Goal: Task Accomplishment & Management: Manage account settings

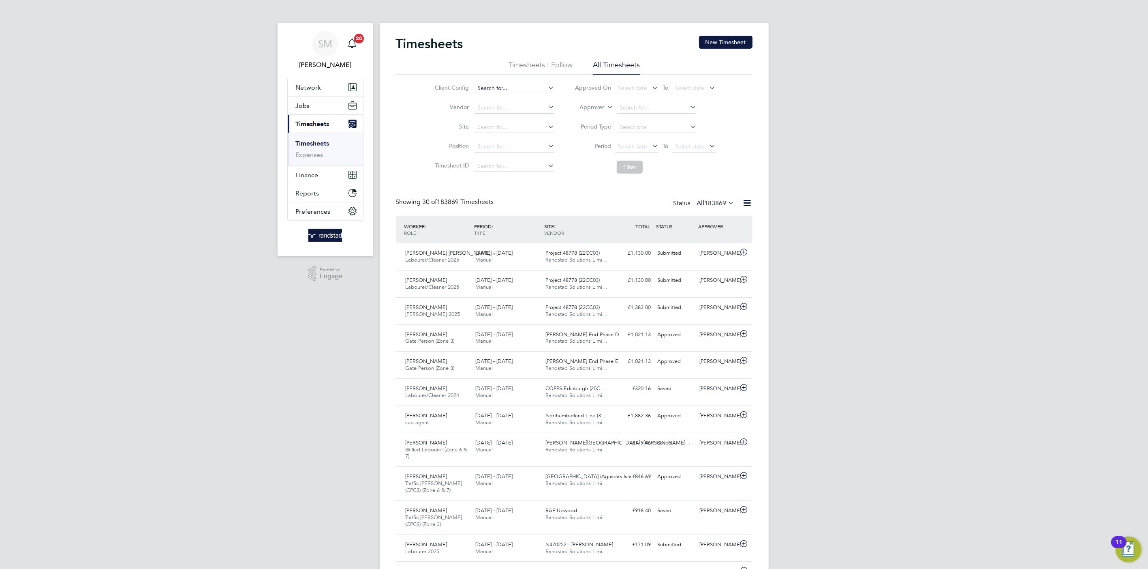
click at [507, 86] on input at bounding box center [515, 88] width 80 height 11
type input "BGIS - Temporary"
click at [632, 170] on button "Filter" at bounding box center [630, 167] width 26 height 13
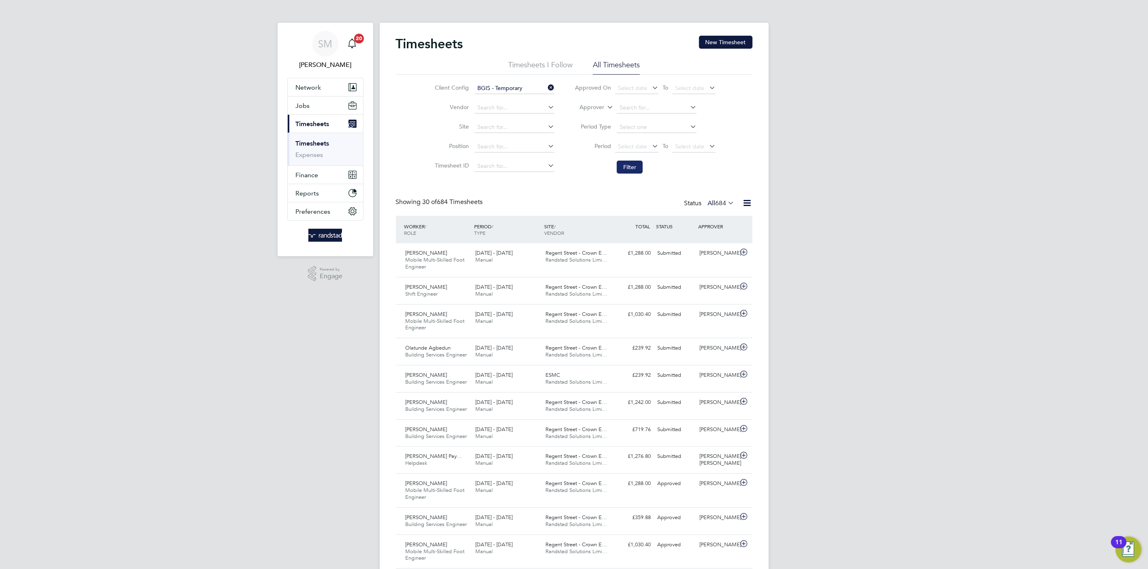
click at [625, 161] on button "Filter" at bounding box center [630, 167] width 26 height 13
click at [495, 90] on input at bounding box center [515, 88] width 80 height 11
click at [516, 109] on li "BGIS - Temporary GP E" at bounding box center [514, 110] width 81 height 11
type input "BGIS - Temporary GPE"
click at [625, 166] on button "Filter" at bounding box center [630, 167] width 26 height 13
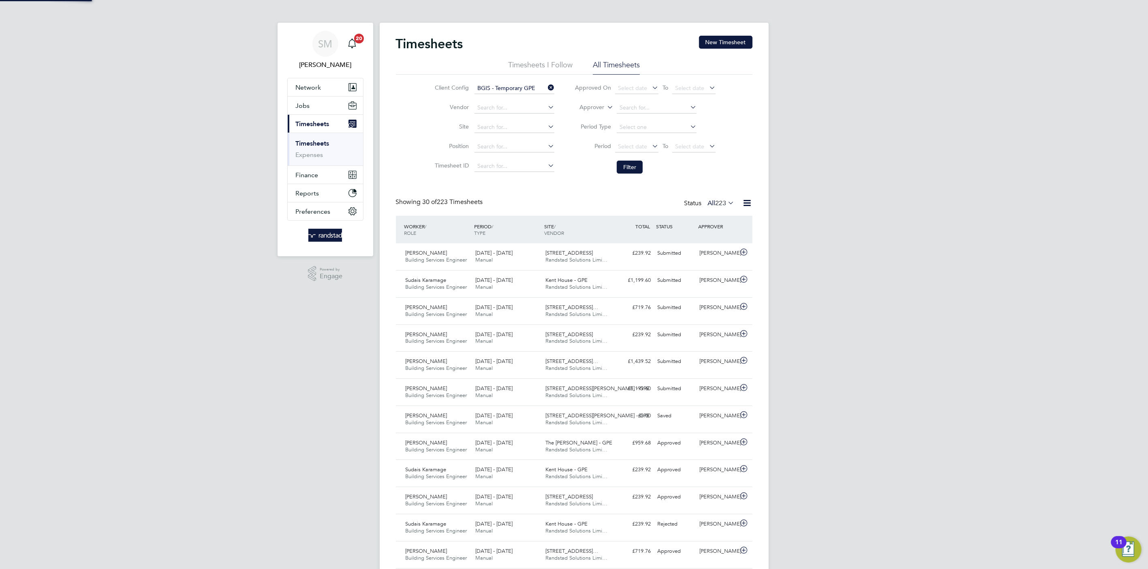
scroll to position [20, 71]
click at [627, 501] on div "£239.92 Approved" at bounding box center [633, 496] width 42 height 13
click at [719, 561] on link "View Details" at bounding box center [723, 560] width 30 height 7
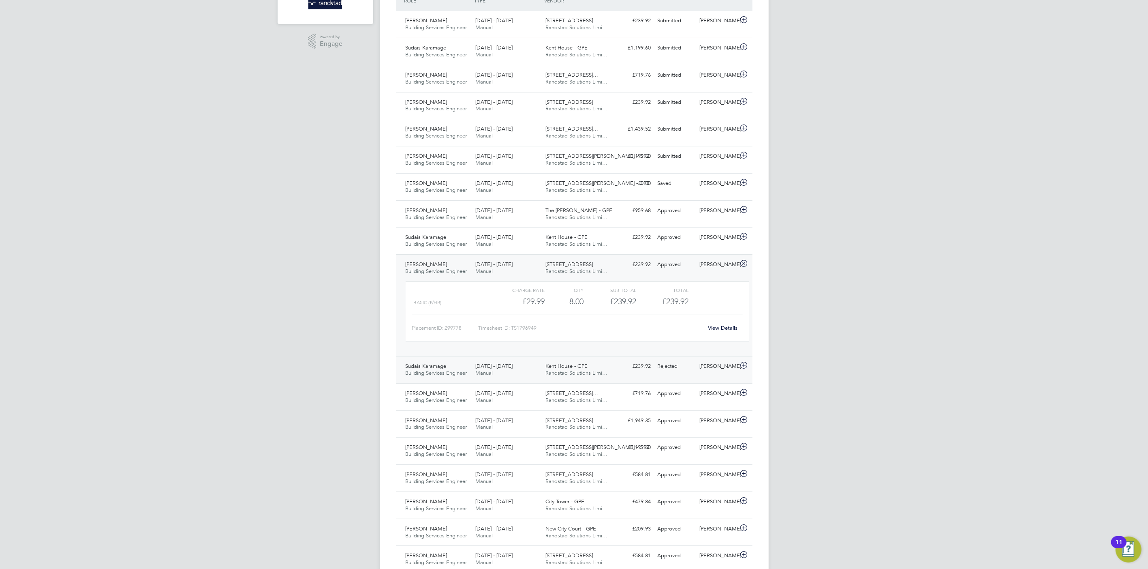
scroll to position [255, 0]
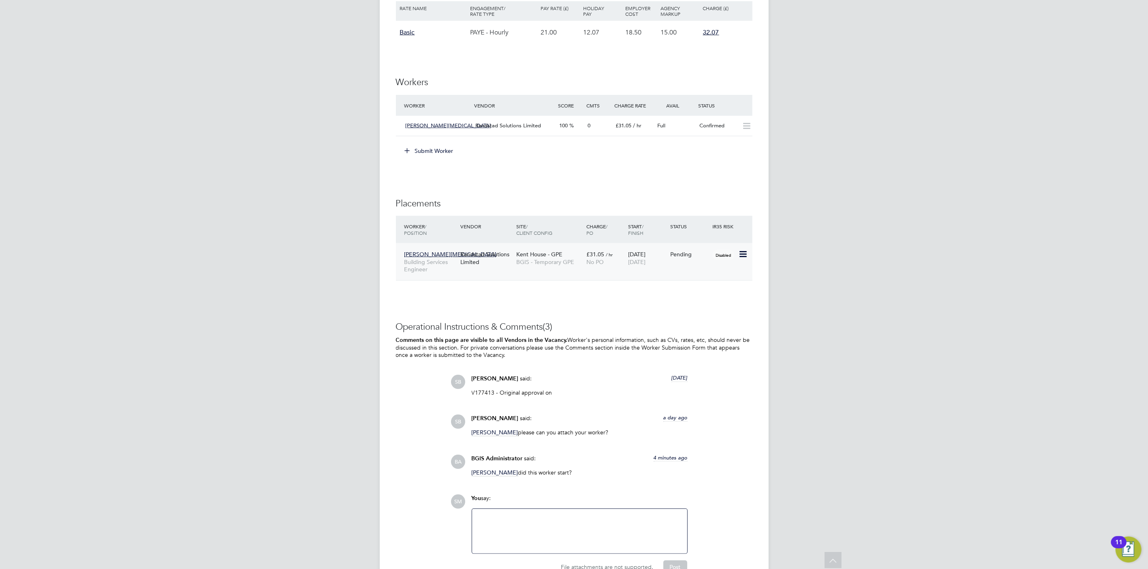
scroll to position [1000, 0]
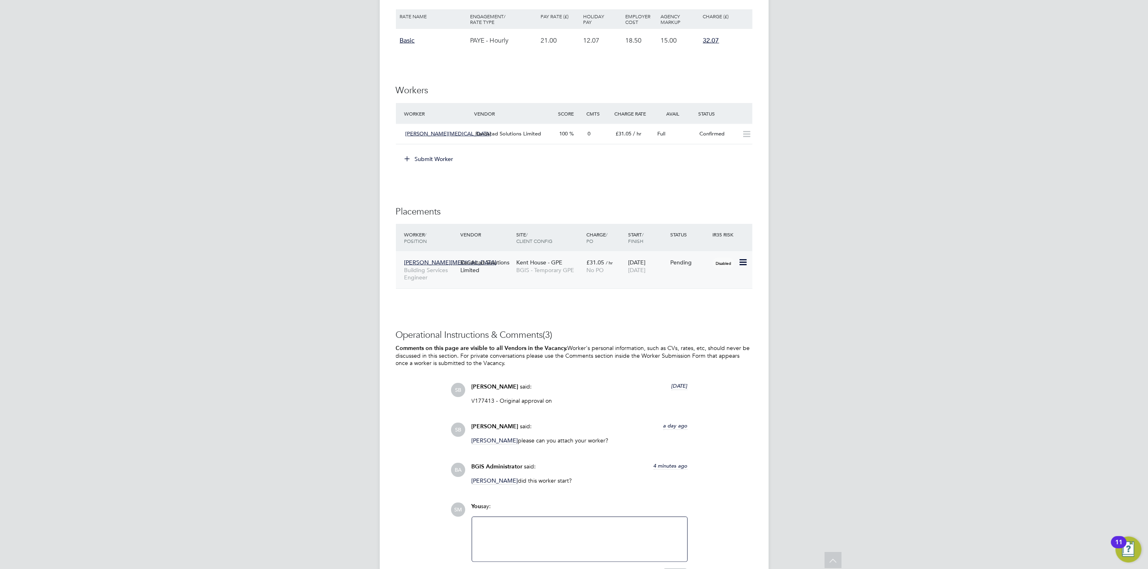
click at [739, 263] on icon at bounding box center [743, 262] width 8 height 10
click at [702, 311] on li "Start" at bounding box center [718, 313] width 58 height 11
type input "[PERSON_NAME]"
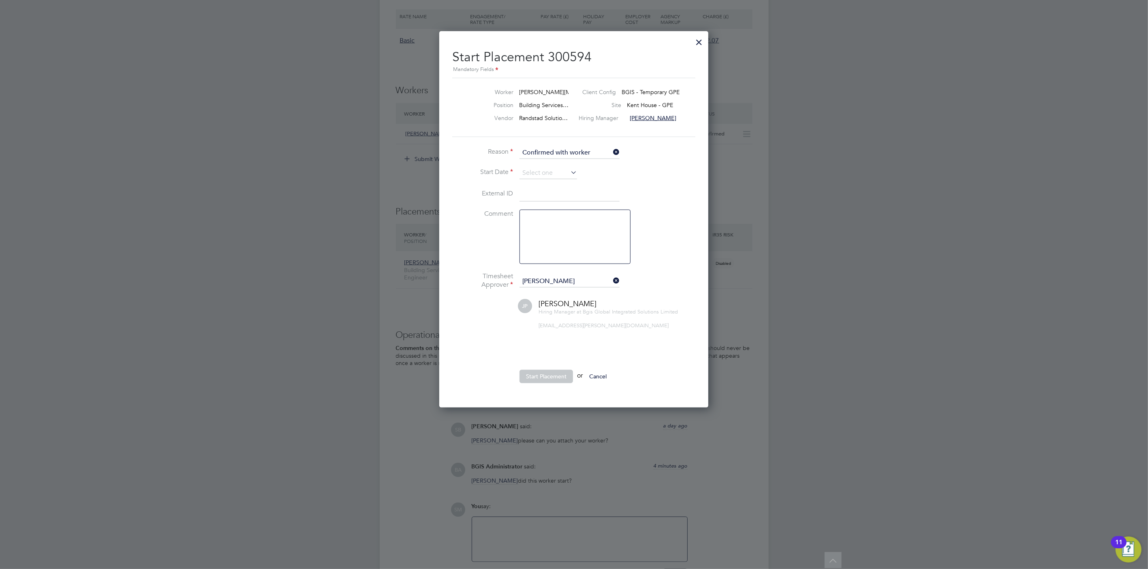
click at [612, 278] on icon at bounding box center [612, 280] width 0 height 11
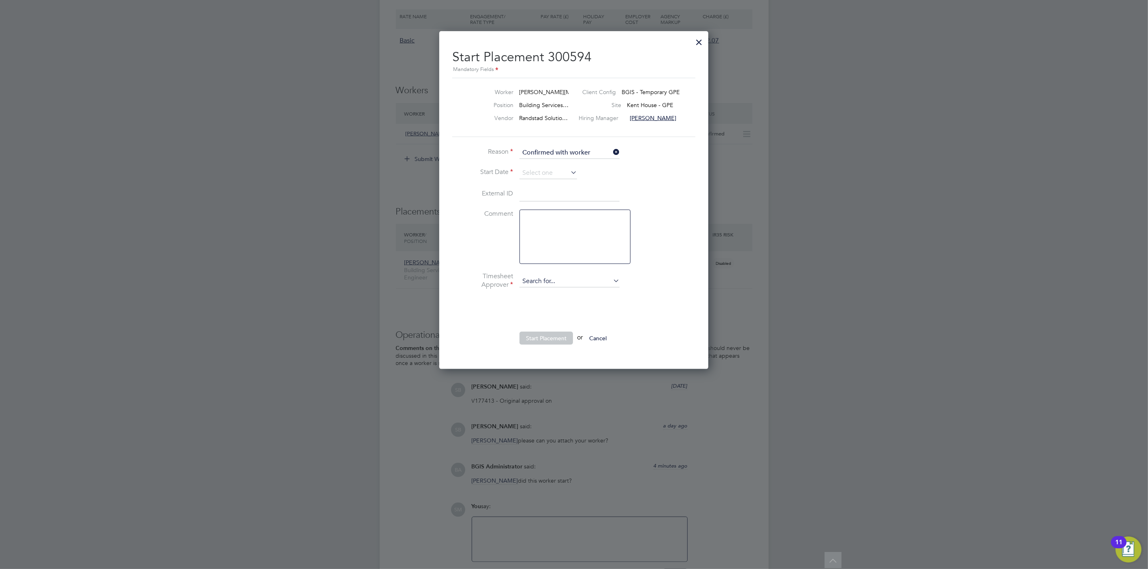
click at [573, 281] on input at bounding box center [570, 281] width 100 height 12
click at [565, 295] on li "[PERSON_NAME]" at bounding box center [569, 292] width 101 height 11
type input "[PERSON_NAME]"
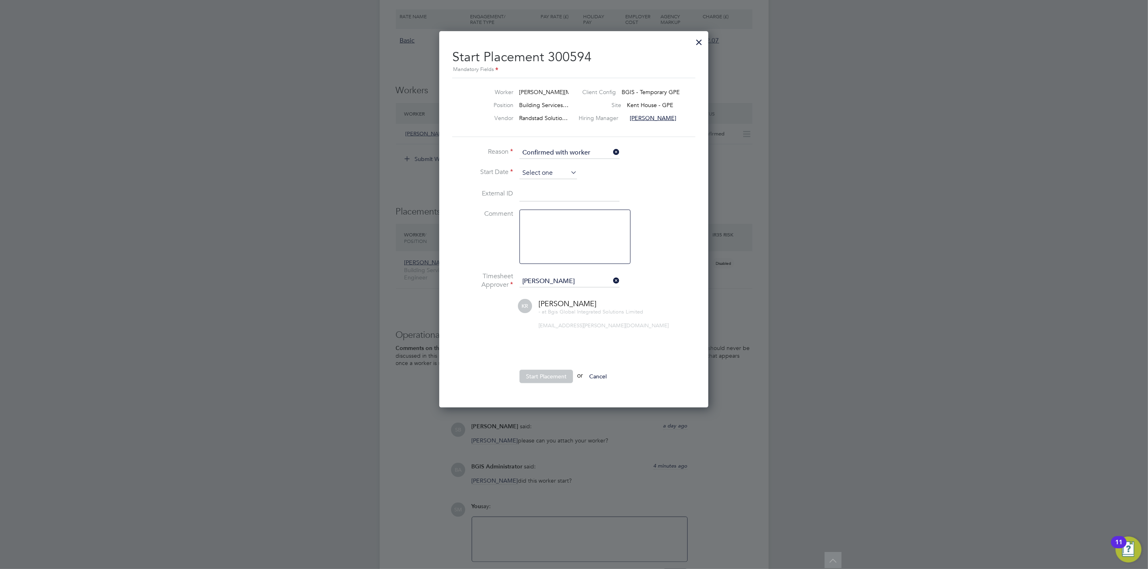
click at [544, 173] on input at bounding box center [549, 173] width 58 height 12
click at [532, 92] on span "11" at bounding box center [532, 89] width 15 height 15
type input "[DATE]"
click at [549, 380] on button "Start Placement" at bounding box center [547, 376] width 54 height 13
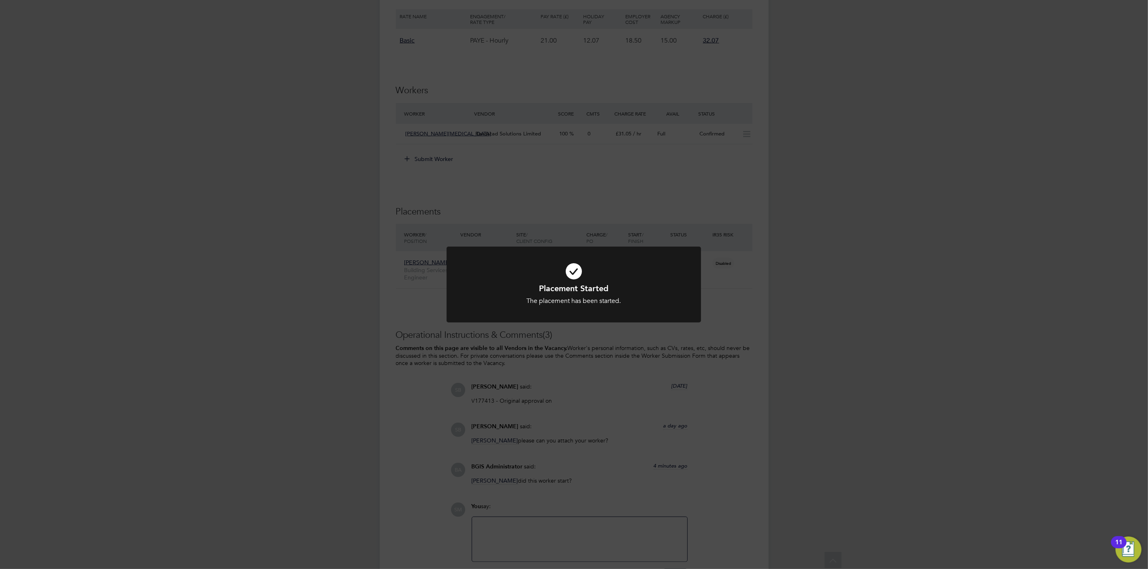
click at [499, 225] on div "Placement Started The placement has been started. Cancel Okay" at bounding box center [574, 284] width 1148 height 569
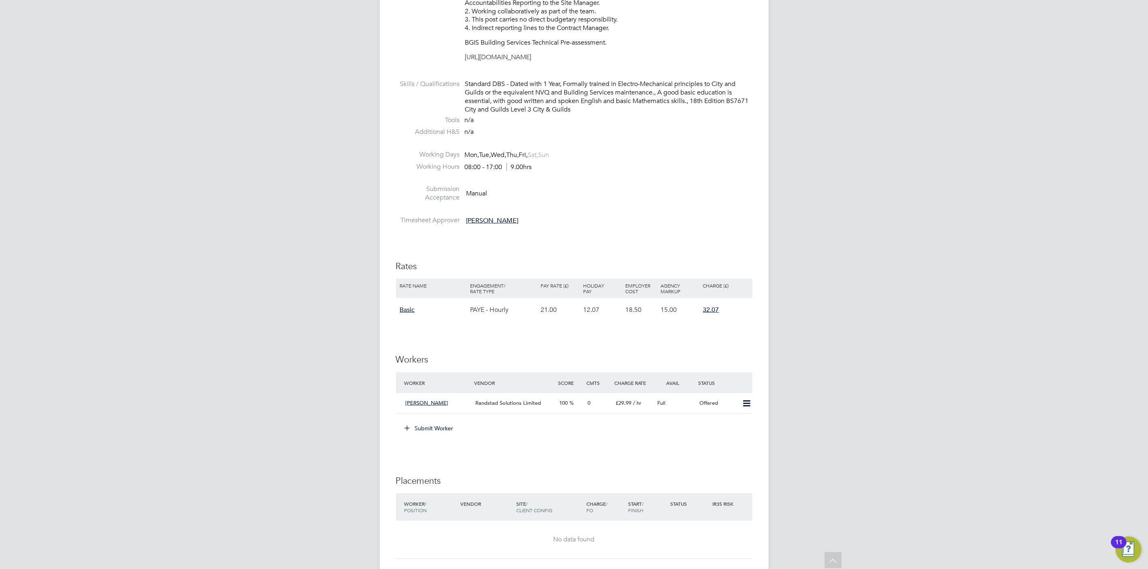
scroll to position [881, 0]
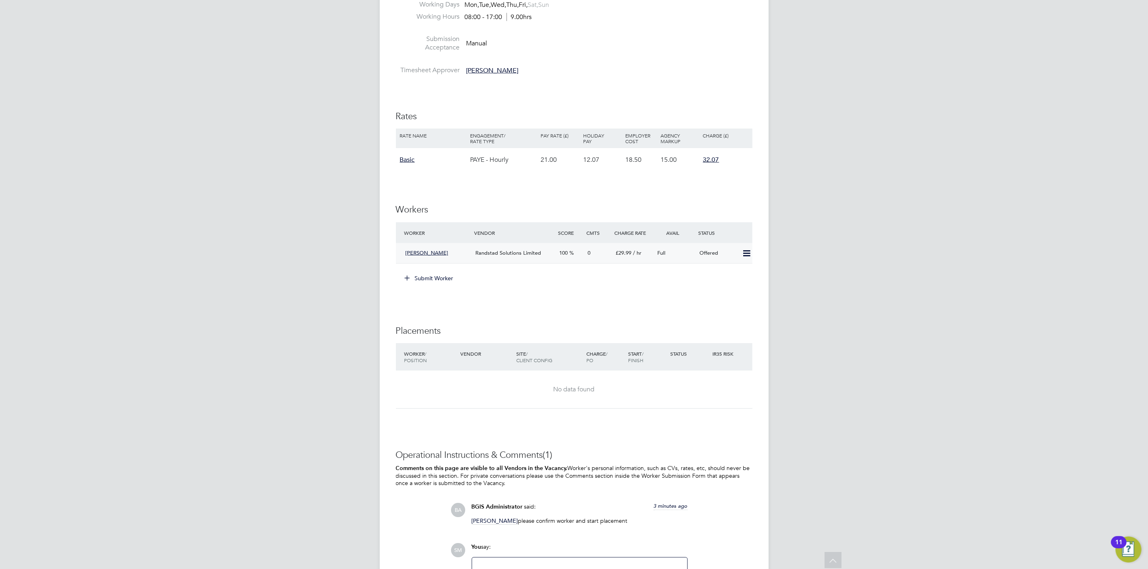
click at [747, 255] on icon at bounding box center [747, 253] width 10 height 6
click at [729, 272] on li "Confirm" at bounding box center [734, 271] width 31 height 11
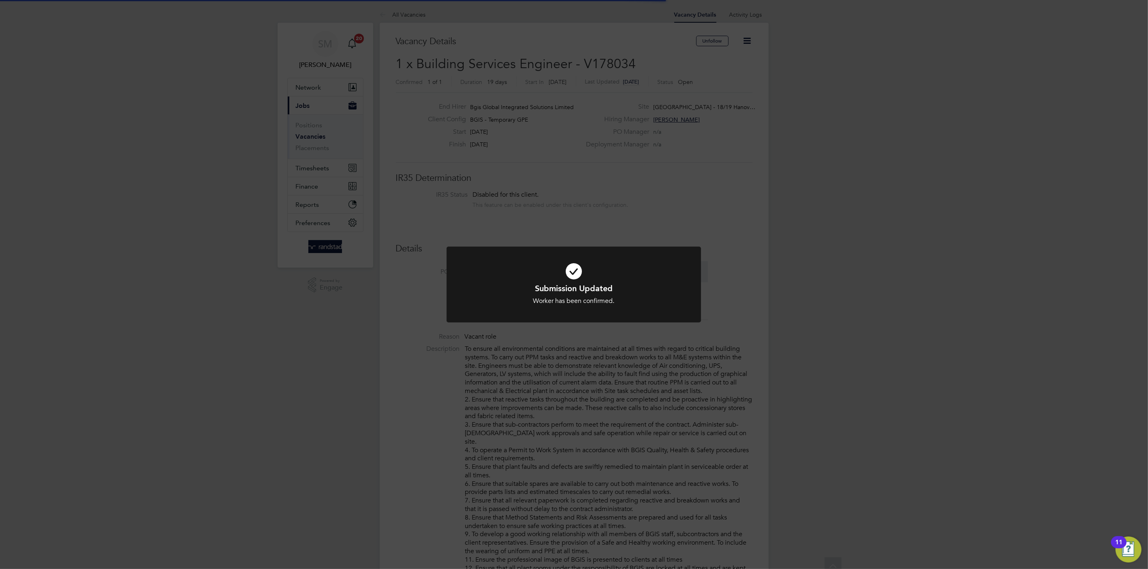
scroll to position [24, 71]
click at [692, 283] on div at bounding box center [574, 284] width 255 height 76
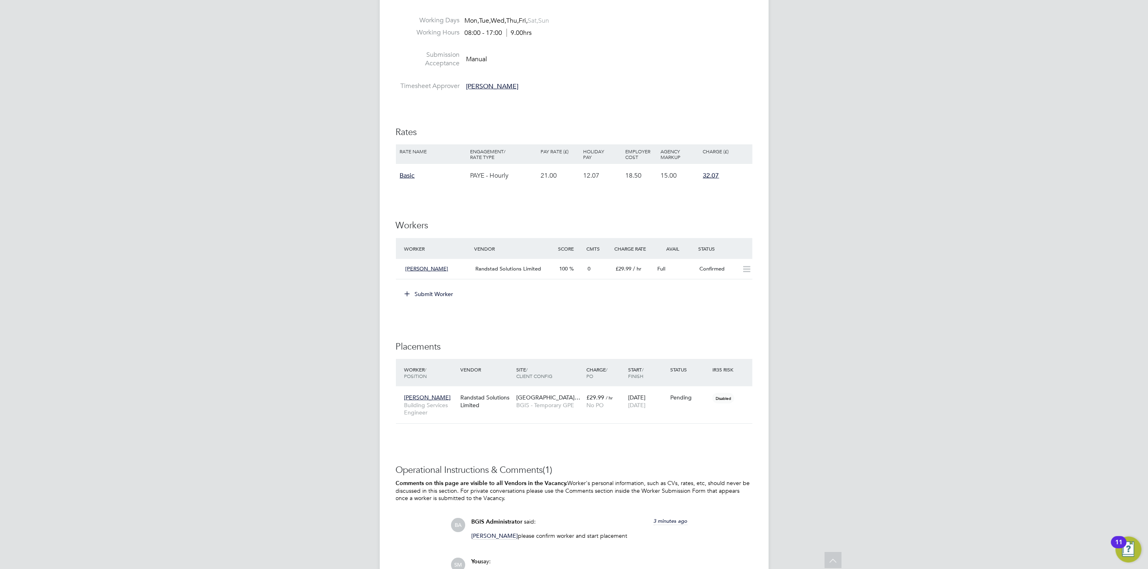
scroll to position [975, 0]
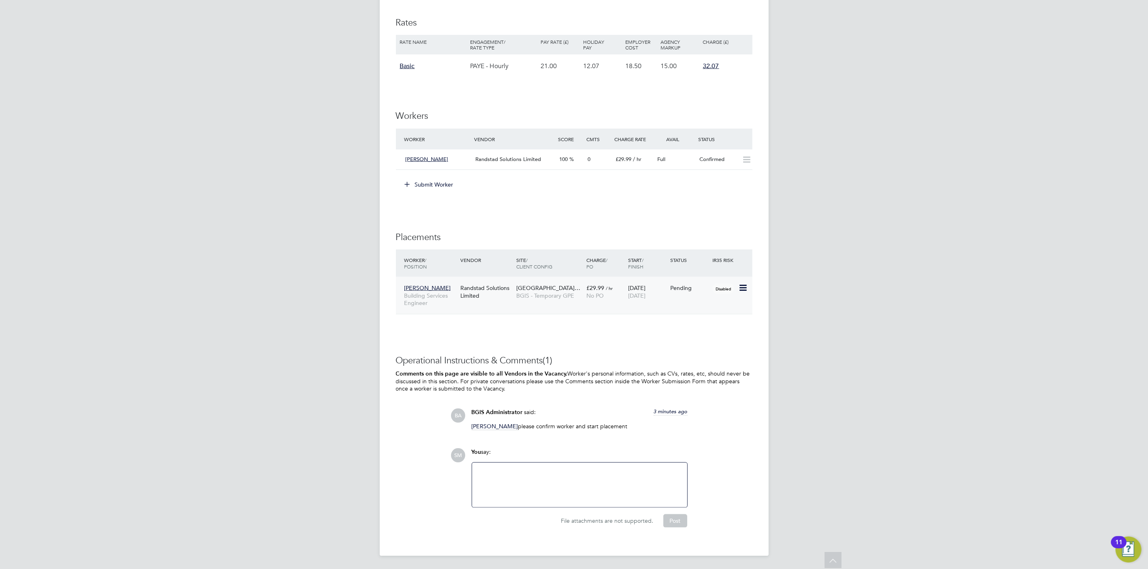
click at [742, 287] on icon at bounding box center [743, 288] width 8 height 10
click at [706, 335] on li "Start" at bounding box center [718, 338] width 58 height 11
type input "Michael Green"
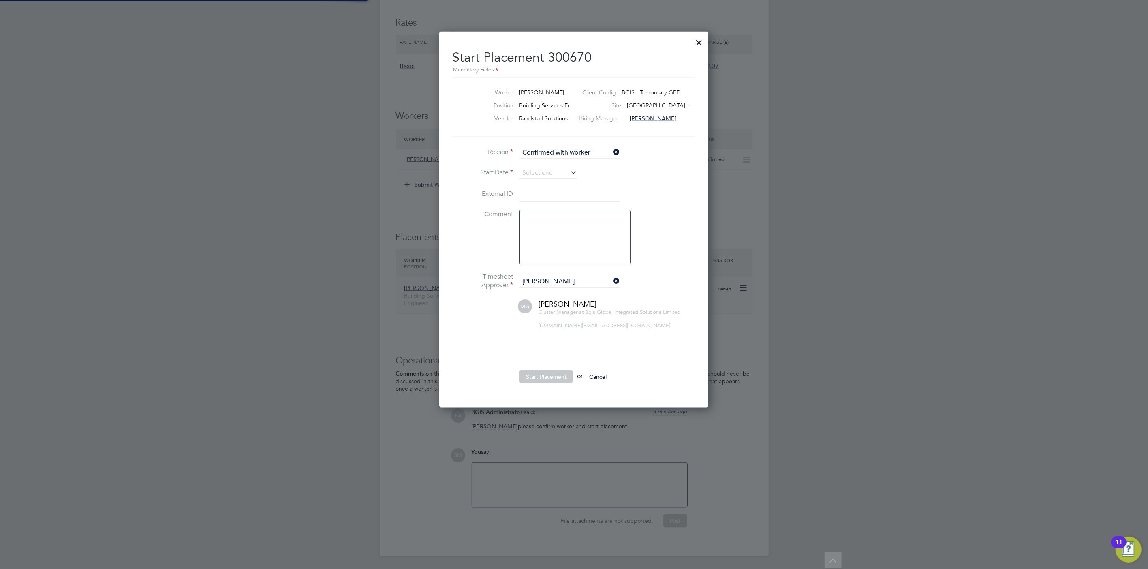
scroll to position [8, 100]
click at [612, 280] on icon at bounding box center [612, 280] width 0 height 11
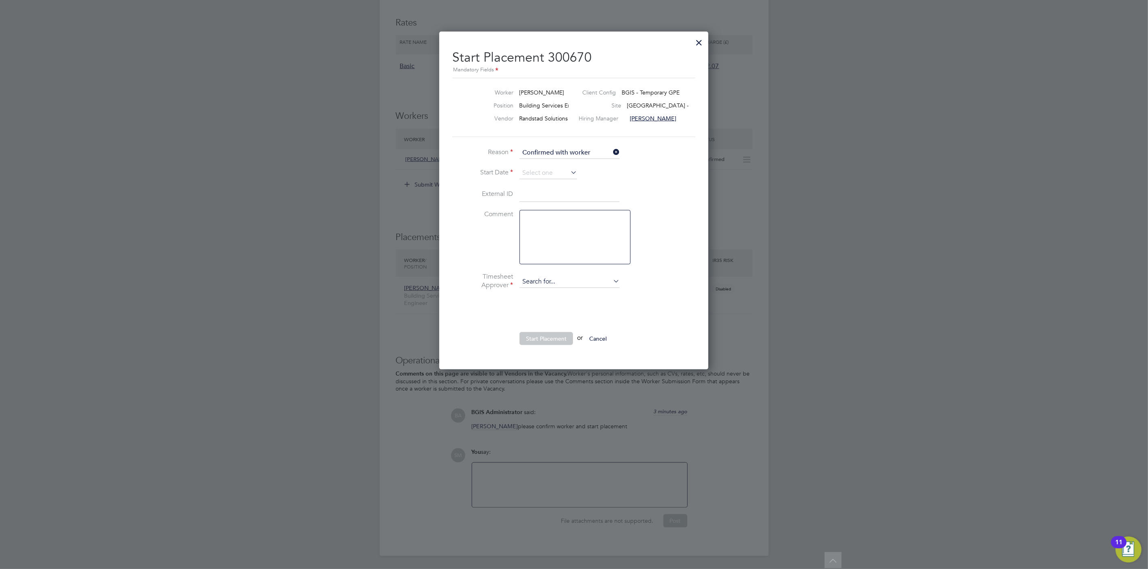
click at [591, 278] on input at bounding box center [570, 282] width 100 height 12
click at [562, 293] on li "[PERSON_NAME]" at bounding box center [569, 292] width 101 height 11
type input "[PERSON_NAME]"
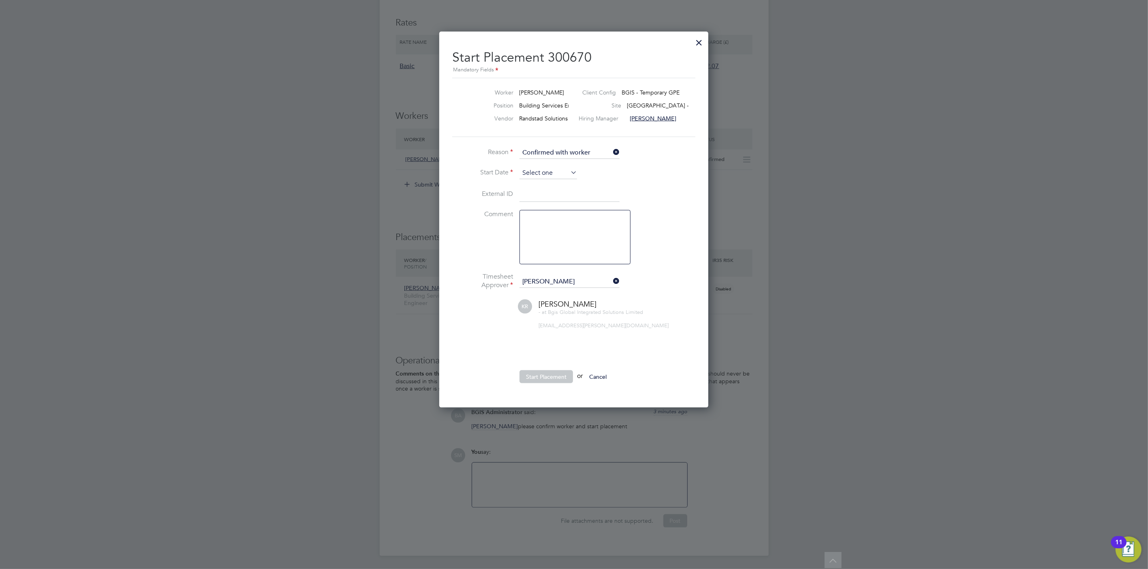
click at [535, 173] on input at bounding box center [549, 173] width 58 height 12
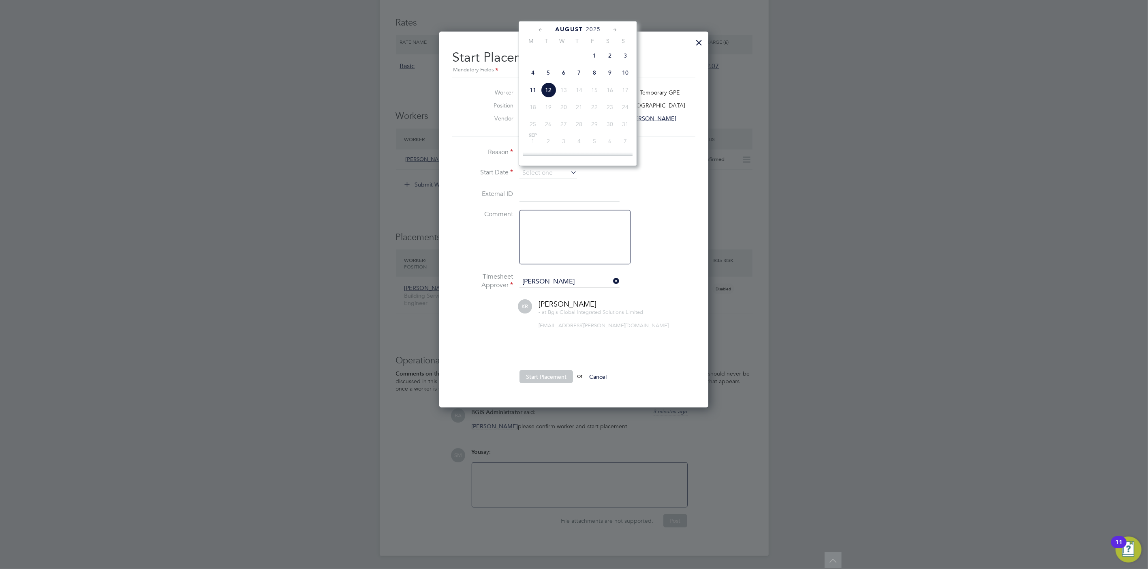
click at [533, 90] on span "11" at bounding box center [532, 89] width 15 height 15
type input "[DATE]"
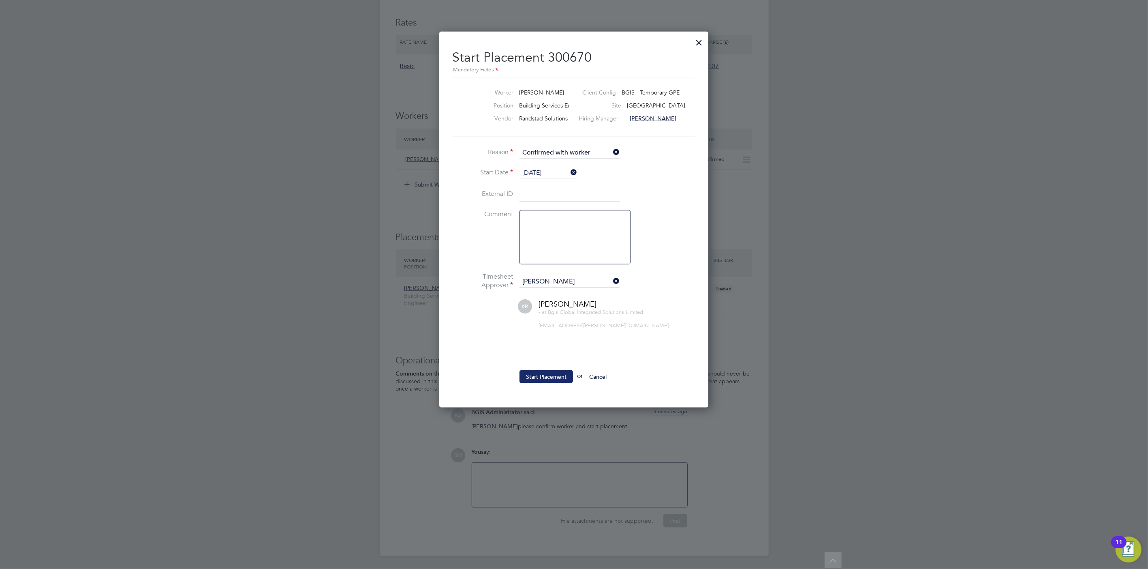
click at [543, 372] on button "Start Placement" at bounding box center [547, 376] width 54 height 13
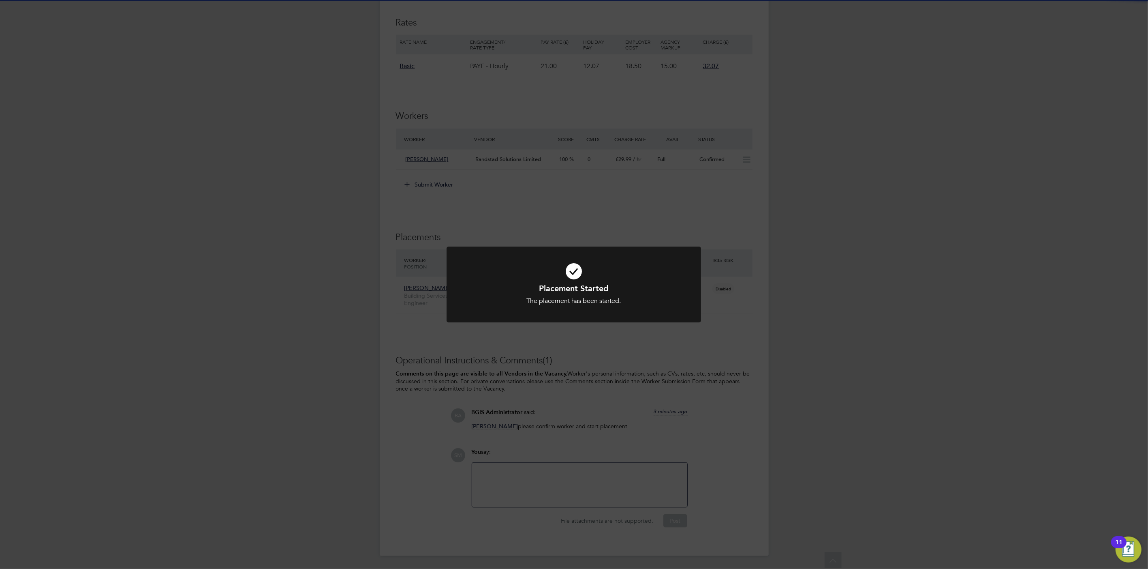
click at [544, 374] on div "Placement Started The placement has been started. Cancel Okay" at bounding box center [574, 284] width 1148 height 569
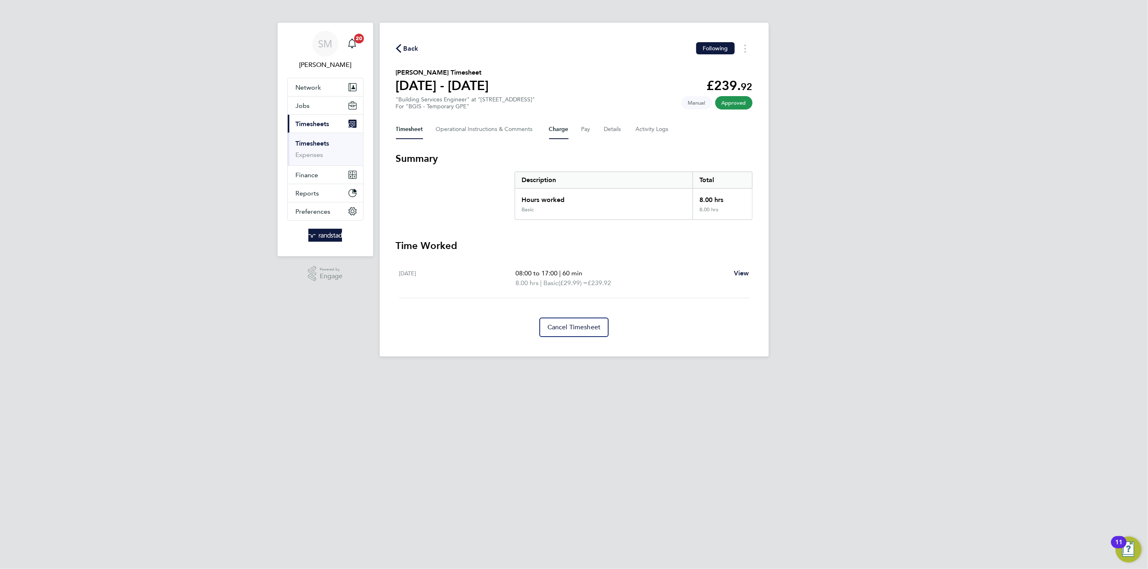
click at [567, 123] on button "Charge" at bounding box center [558, 129] width 19 height 19
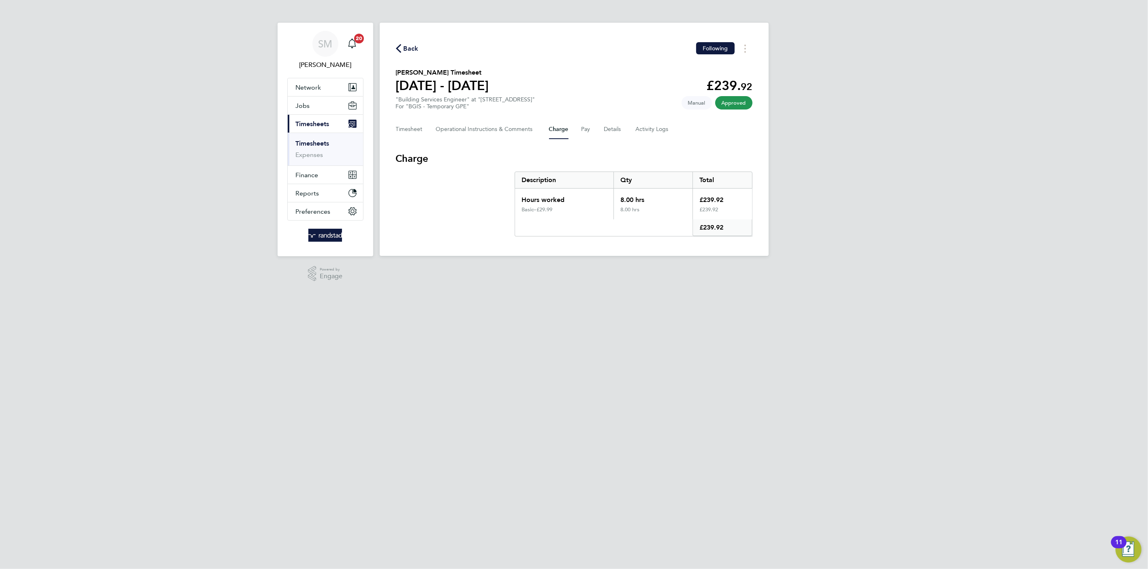
click at [317, 143] on link "Timesheets" at bounding box center [313, 143] width 34 height 8
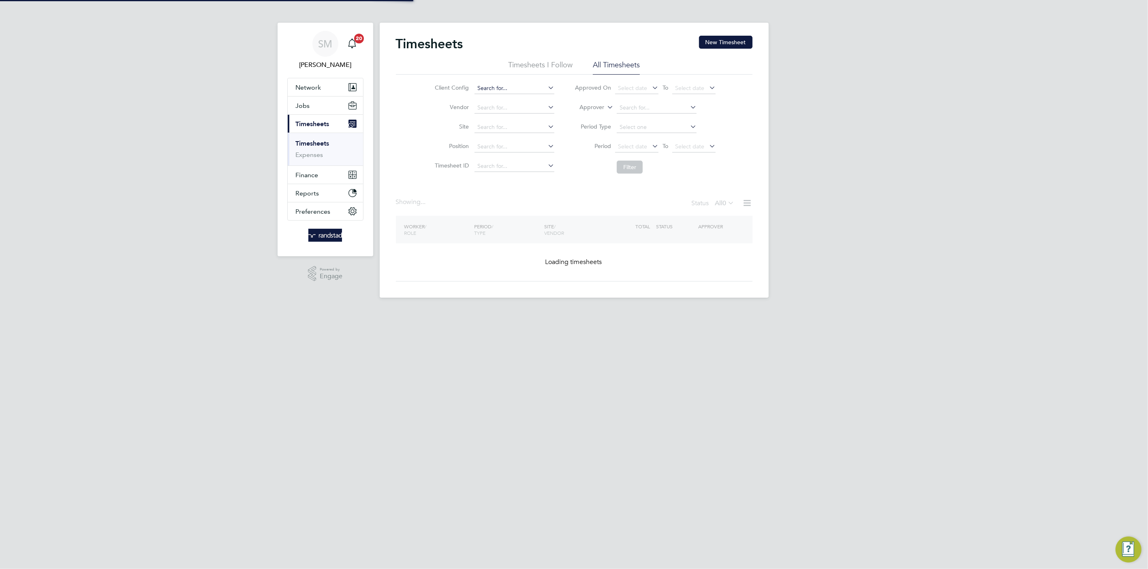
click at [491, 85] on input at bounding box center [515, 88] width 80 height 11
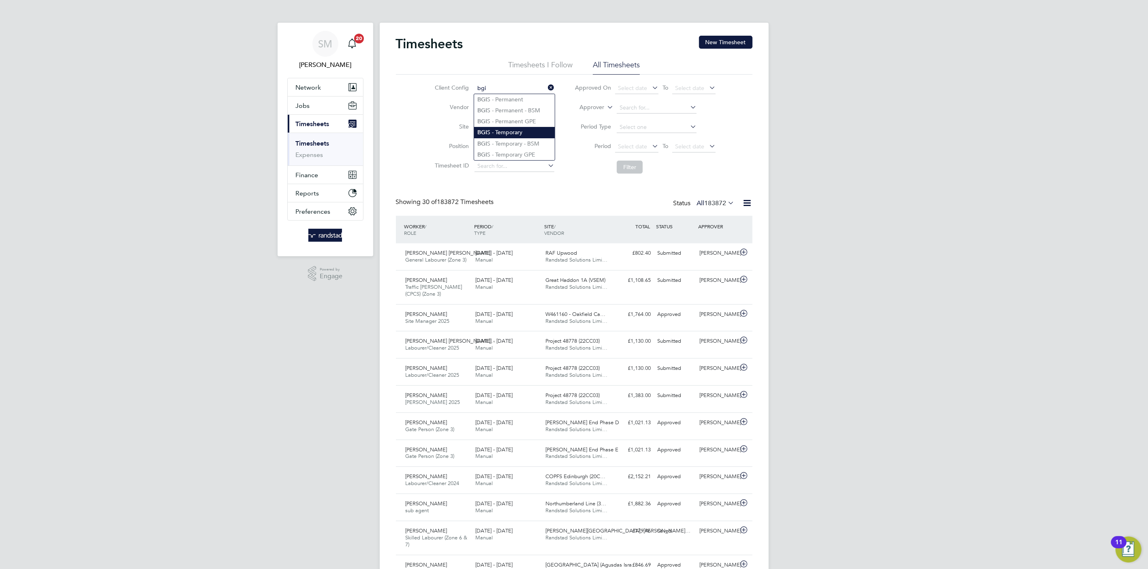
click at [510, 135] on li "BGI S - Temporary" at bounding box center [514, 132] width 81 height 11
type input "BGIS - Temporary"
click at [628, 169] on button "Filter" at bounding box center [630, 167] width 26 height 13
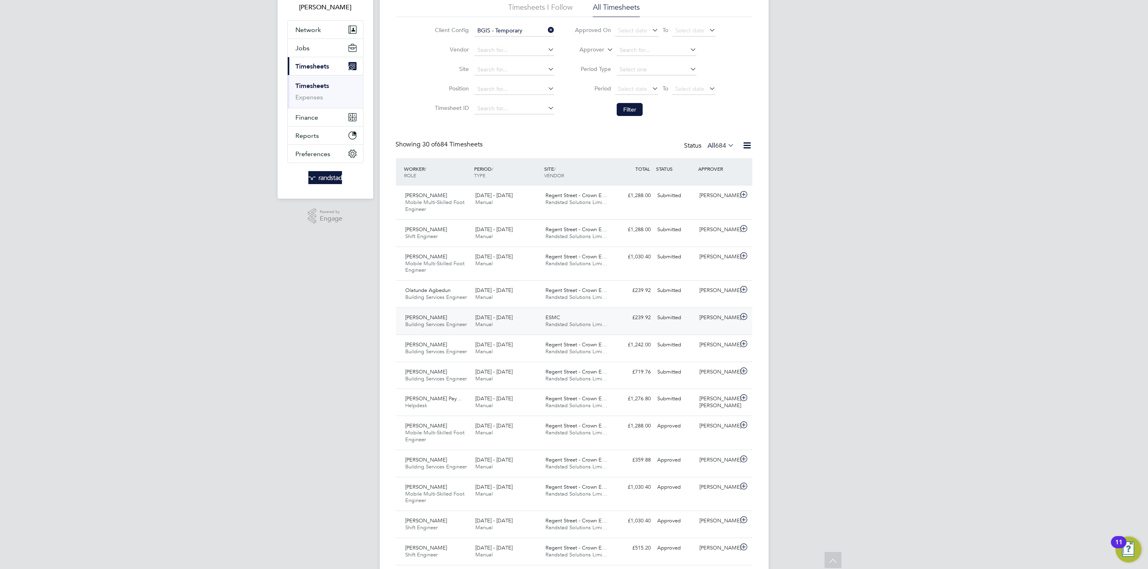
click at [544, 317] on div "ESMC Randstad Solutions Limi…" at bounding box center [577, 321] width 70 height 20
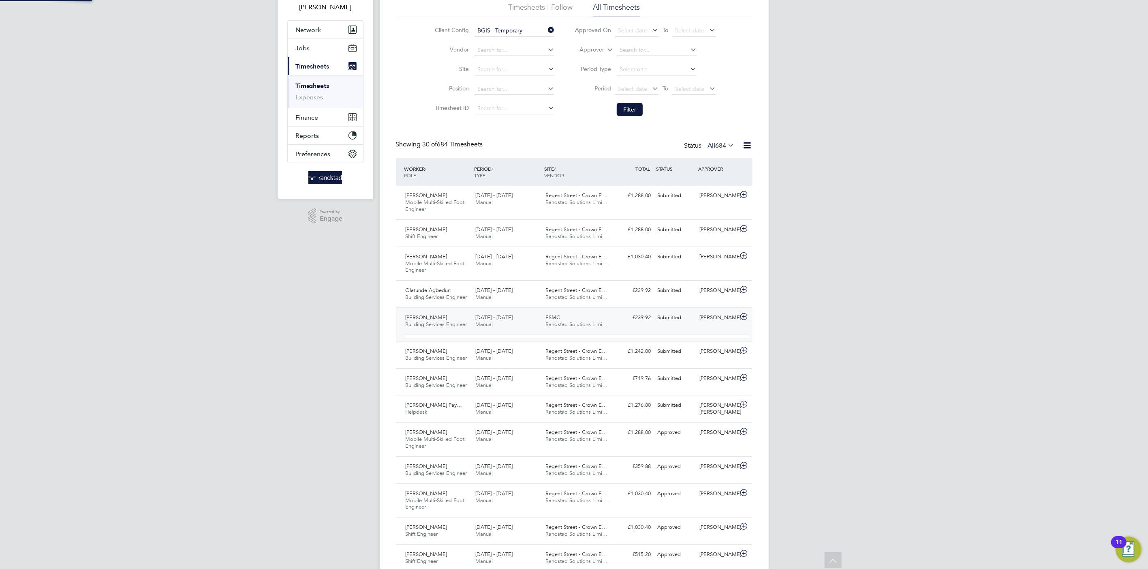
scroll to position [13, 79]
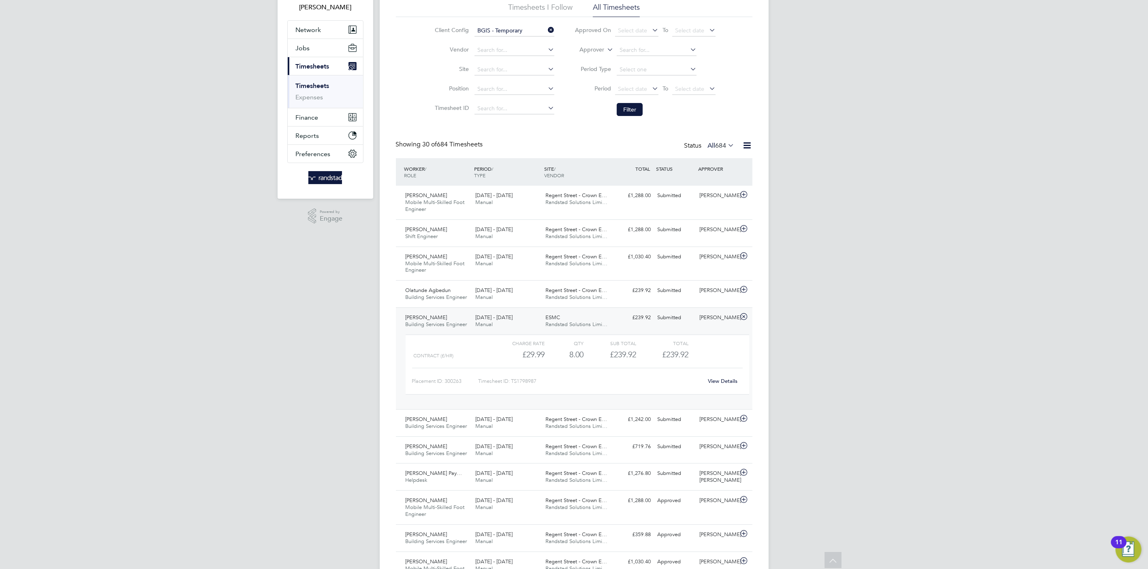
click at [642, 324] on div "£239.92 Submitted" at bounding box center [633, 317] width 42 height 13
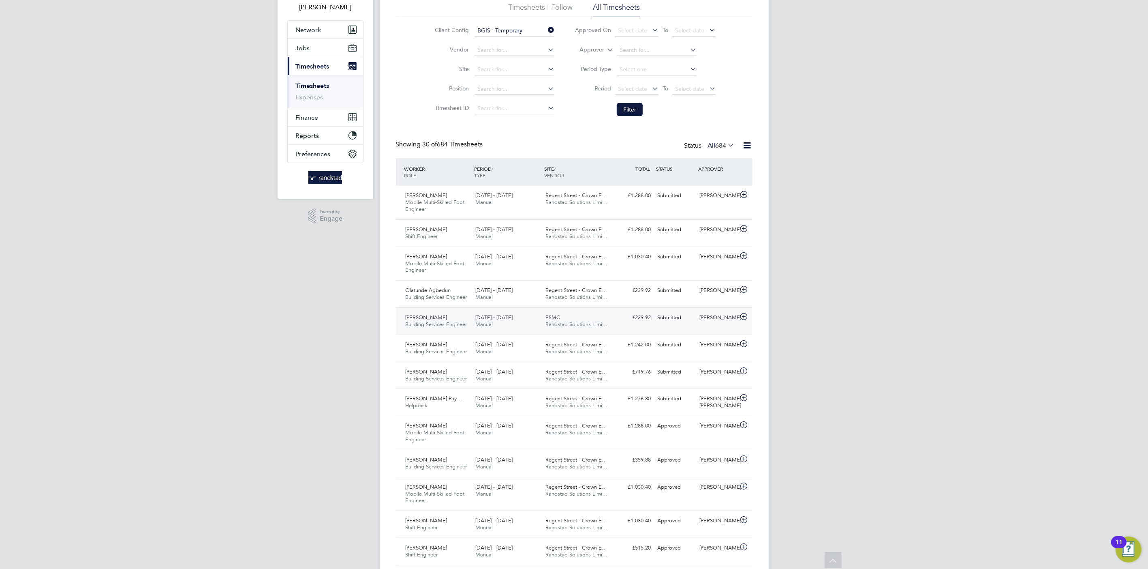
click at [667, 323] on div "Submitted" at bounding box center [676, 317] width 42 height 13
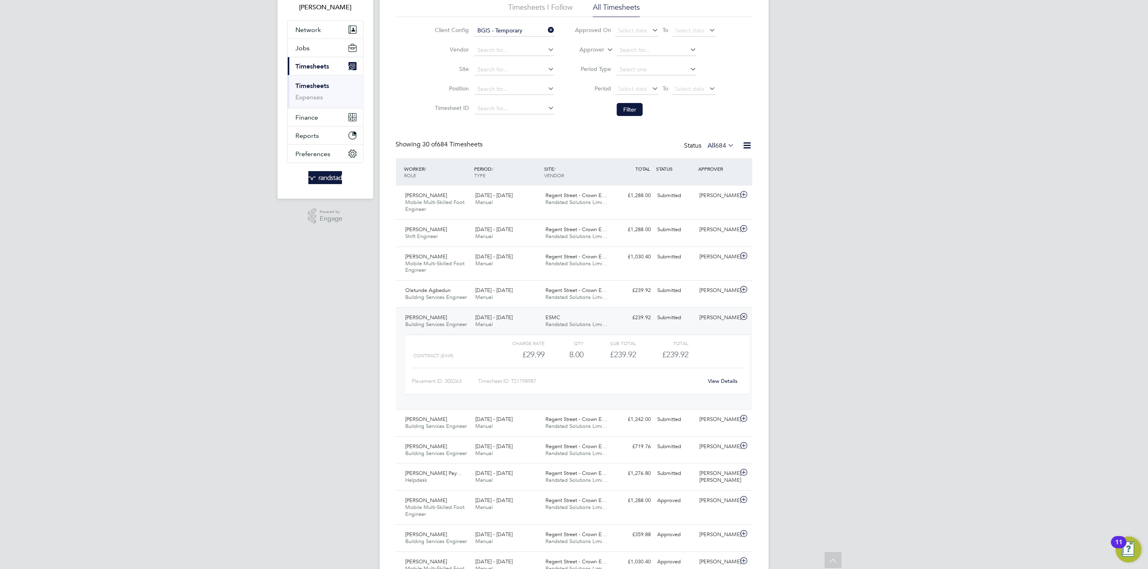
click at [681, 326] on div "Delroy Salmon Building Services Engineer 2 - 8 Aug 2025 2 - 8 Aug 2025 Manual E…" at bounding box center [574, 358] width 357 height 102
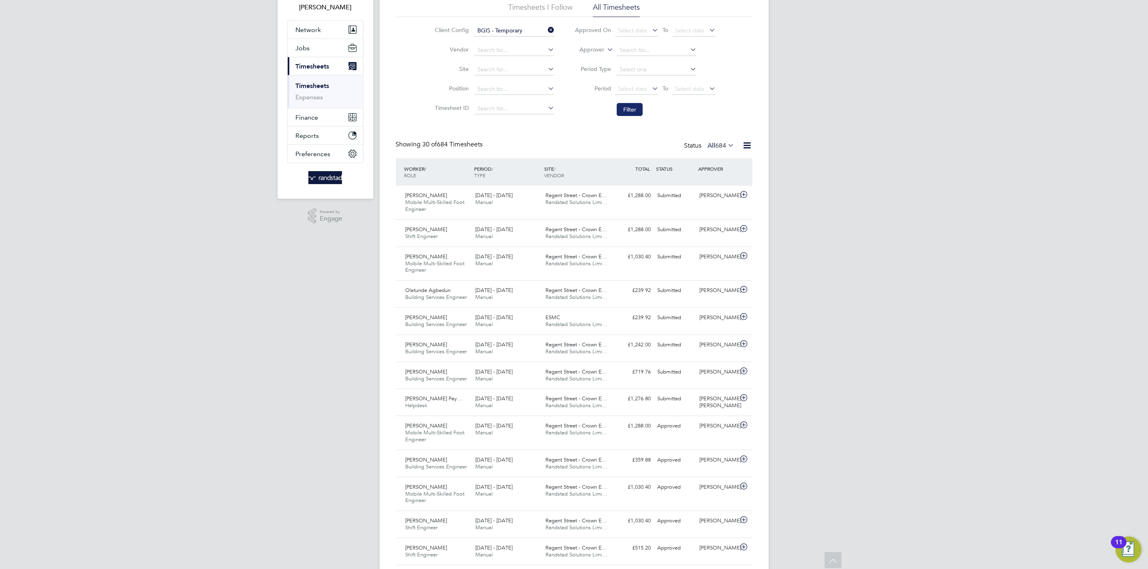
click at [627, 110] on button "Filter" at bounding box center [630, 109] width 26 height 13
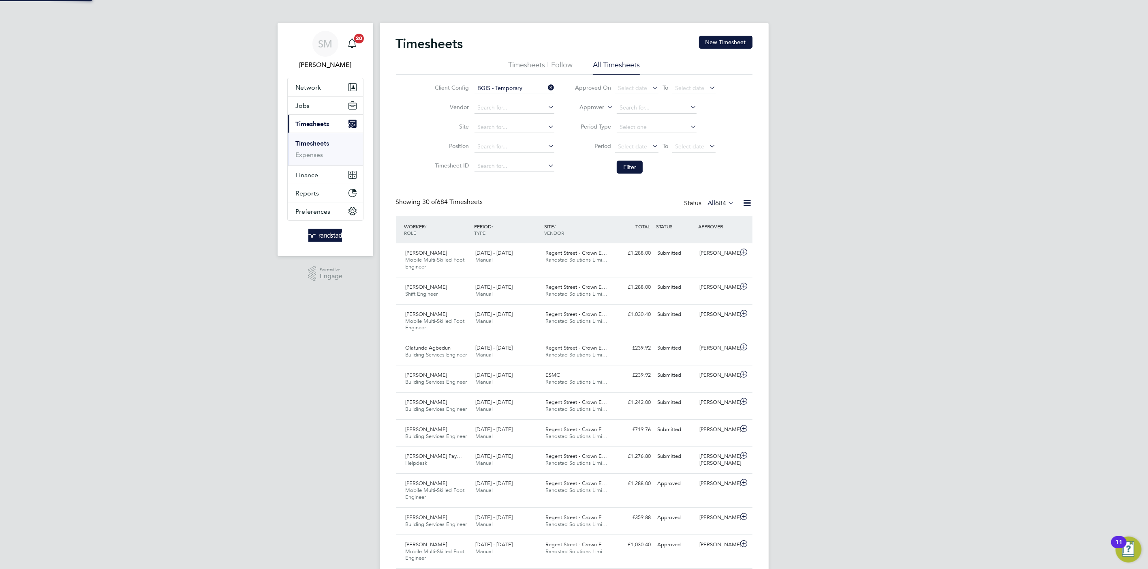
scroll to position [27, 71]
click at [546, 86] on icon at bounding box center [546, 87] width 0 height 11
click at [598, 107] on label "Approver" at bounding box center [586, 107] width 36 height 8
click at [592, 115] on li "Worker" at bounding box center [585, 116] width 40 height 11
click at [634, 112] on input at bounding box center [657, 107] width 80 height 11
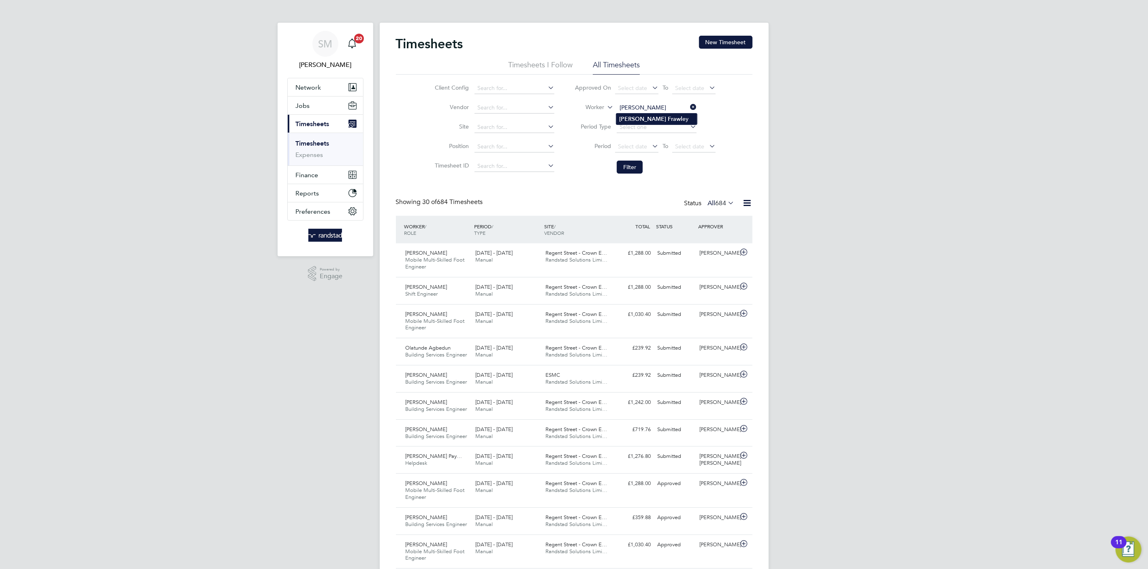
click at [621, 113] on li "Maria Frawl ey" at bounding box center [657, 118] width 81 height 11
type input "Maria Frawley"
click at [639, 167] on button "Filter" at bounding box center [630, 167] width 26 height 13
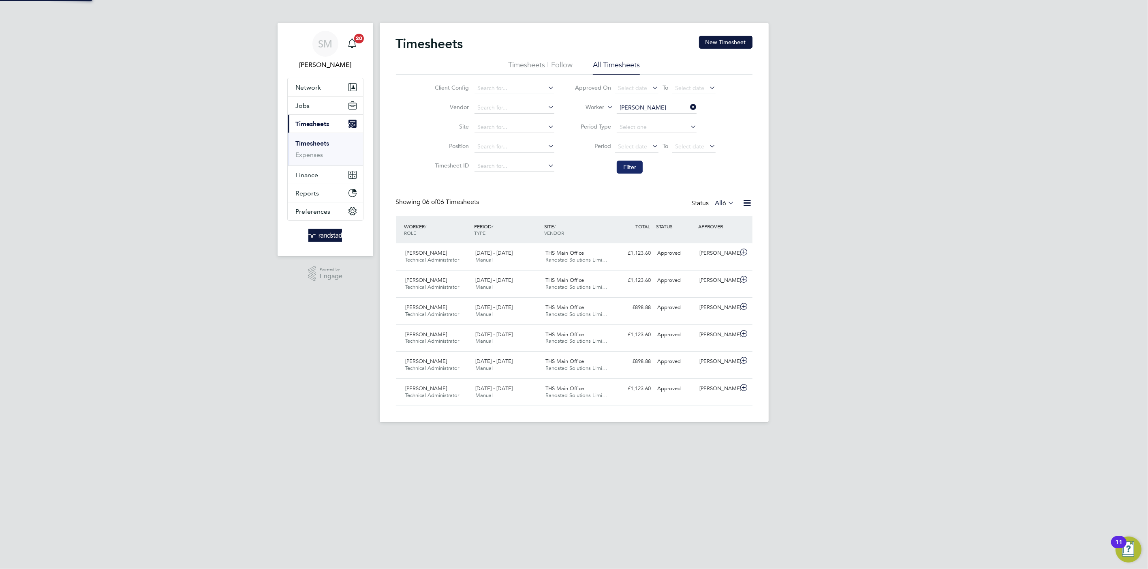
scroll to position [20, 71]
